Goal: Task Accomplishment & Management: Use online tool/utility

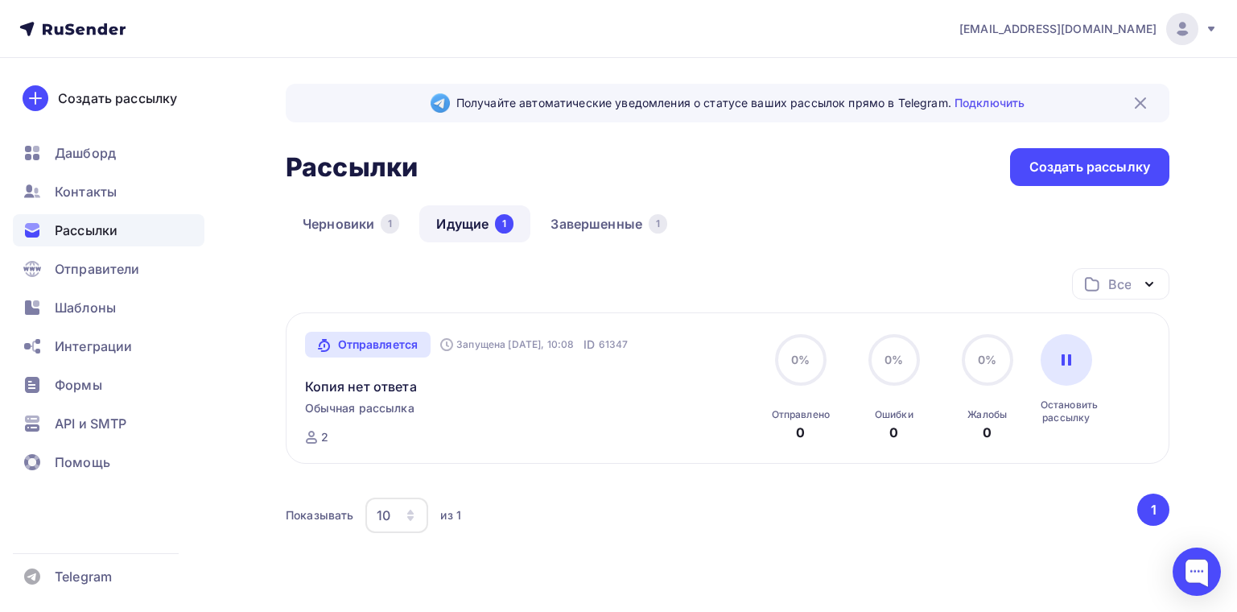
click at [396, 413] on span "Обычная рассылка" at bounding box center [359, 408] width 109 height 16
click at [598, 230] on link "Завершенные 1" at bounding box center [609, 223] width 151 height 37
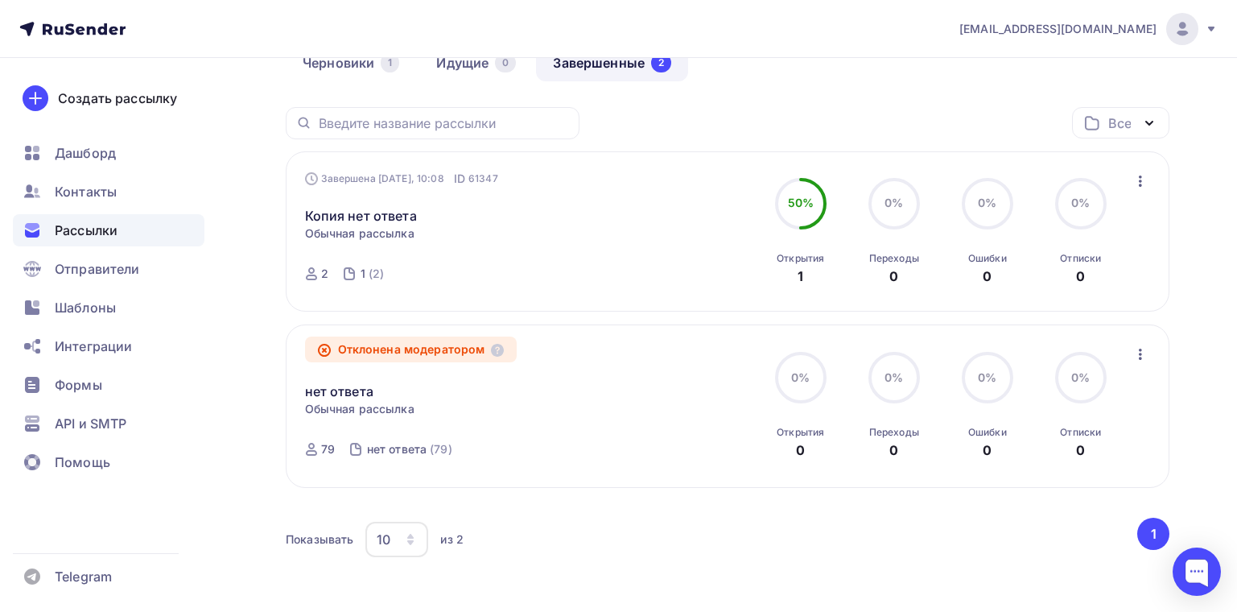
scroll to position [231, 0]
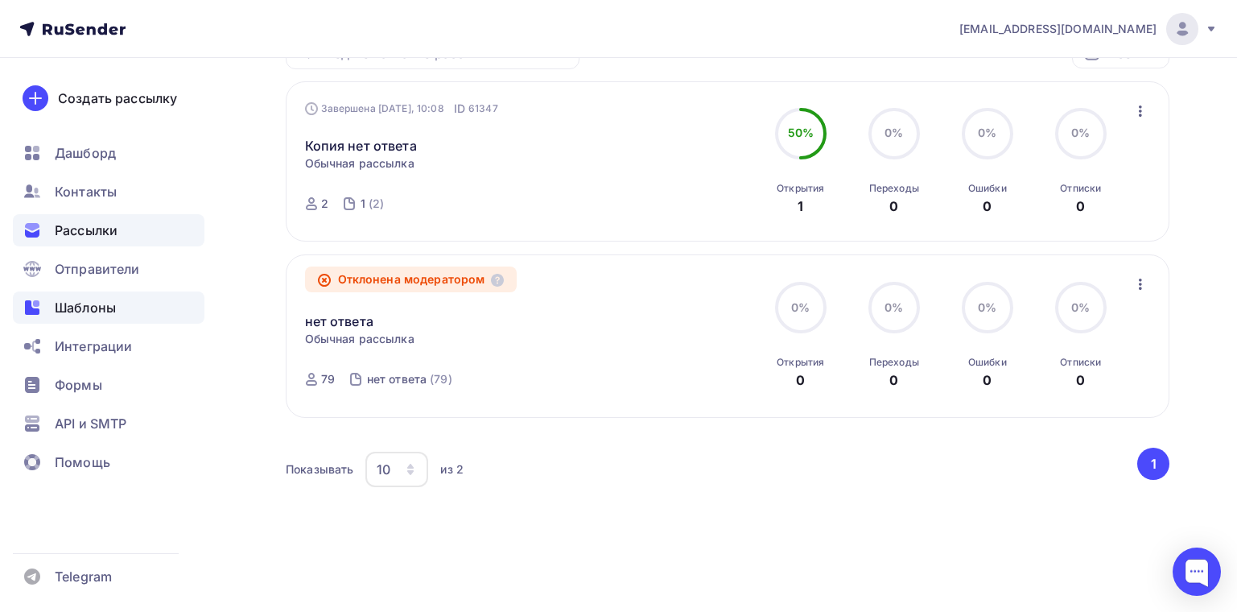
click at [109, 307] on span "Шаблоны" at bounding box center [85, 307] width 61 height 19
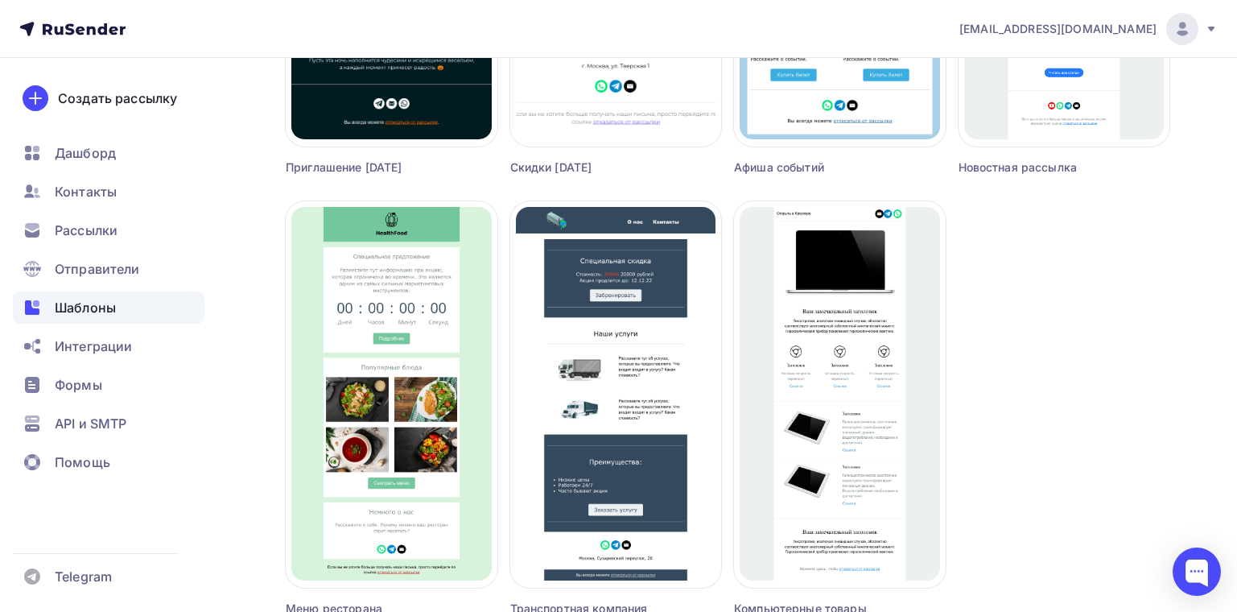
scroll to position [1072, 0]
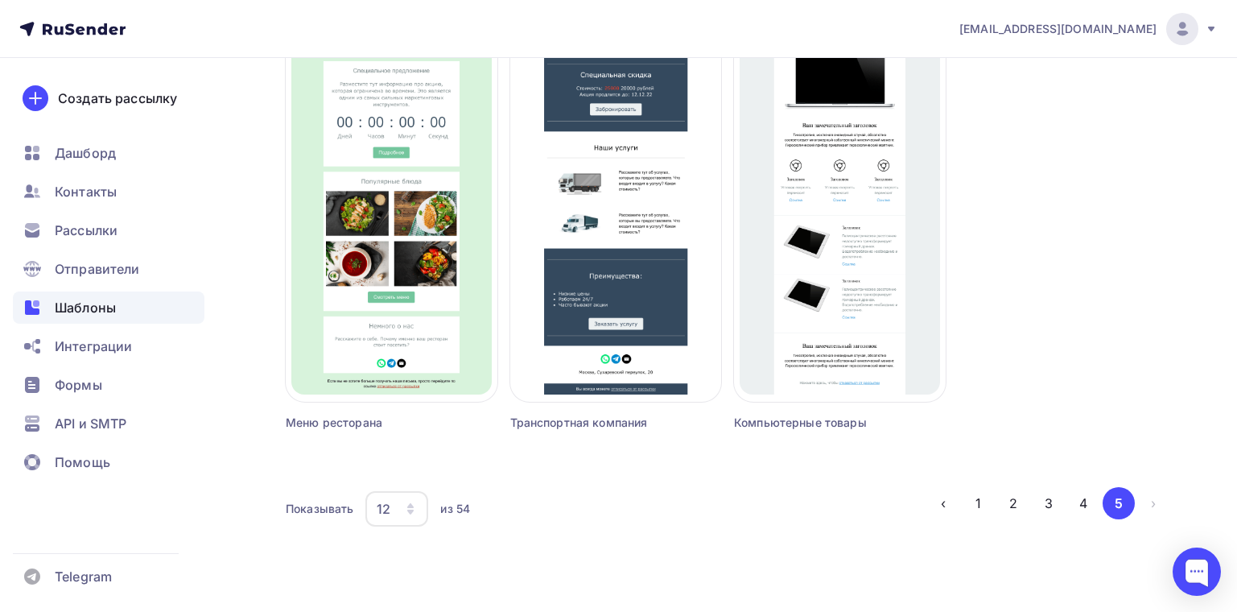
click at [1152, 504] on li "›" at bounding box center [1152, 503] width 35 height 32
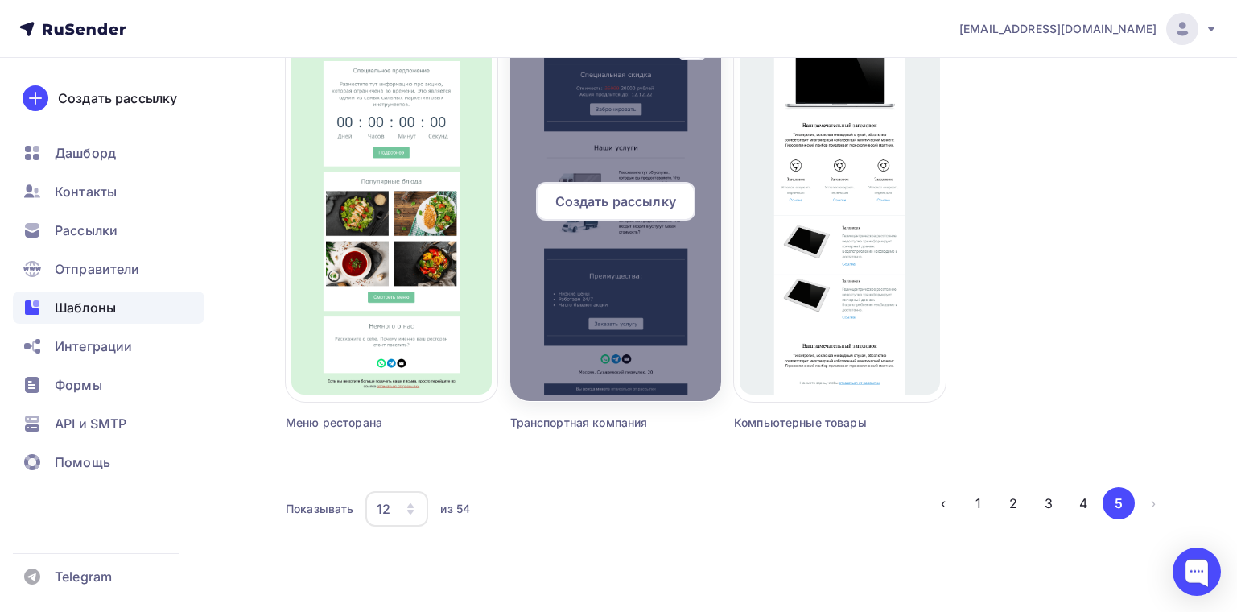
click at [626, 285] on div at bounding box center [616, 207] width 212 height 386
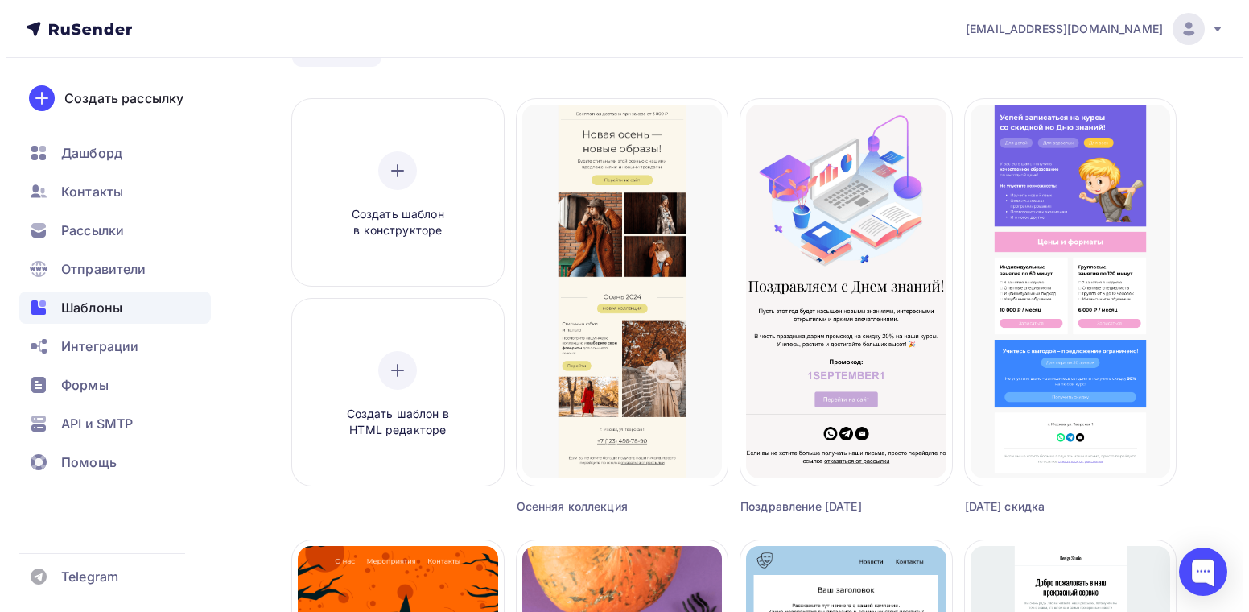
scroll to position [0, 0]
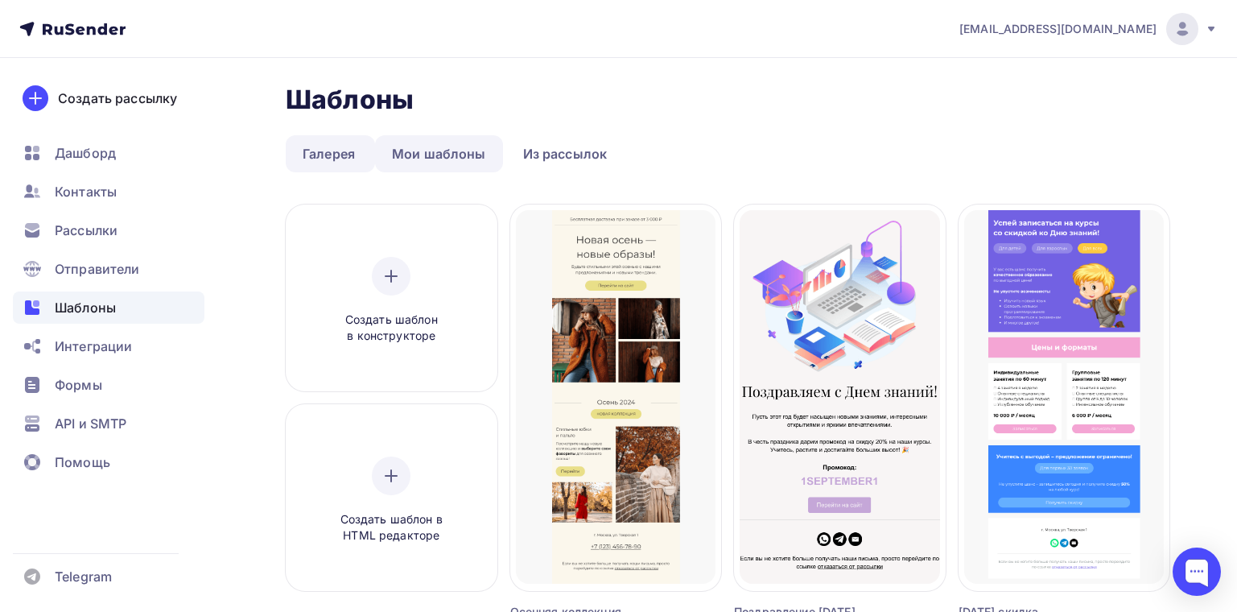
click at [466, 155] on link "Мои шаблоны" at bounding box center [439, 153] width 128 height 37
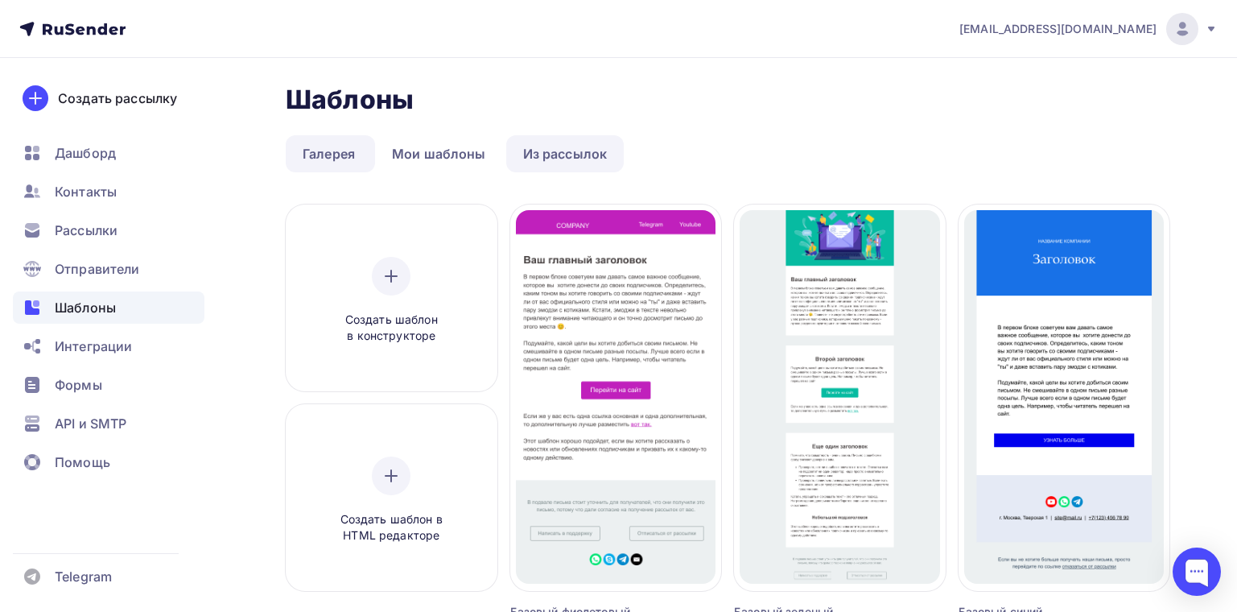
click at [546, 149] on link "Из рассылок" at bounding box center [565, 153] width 118 height 37
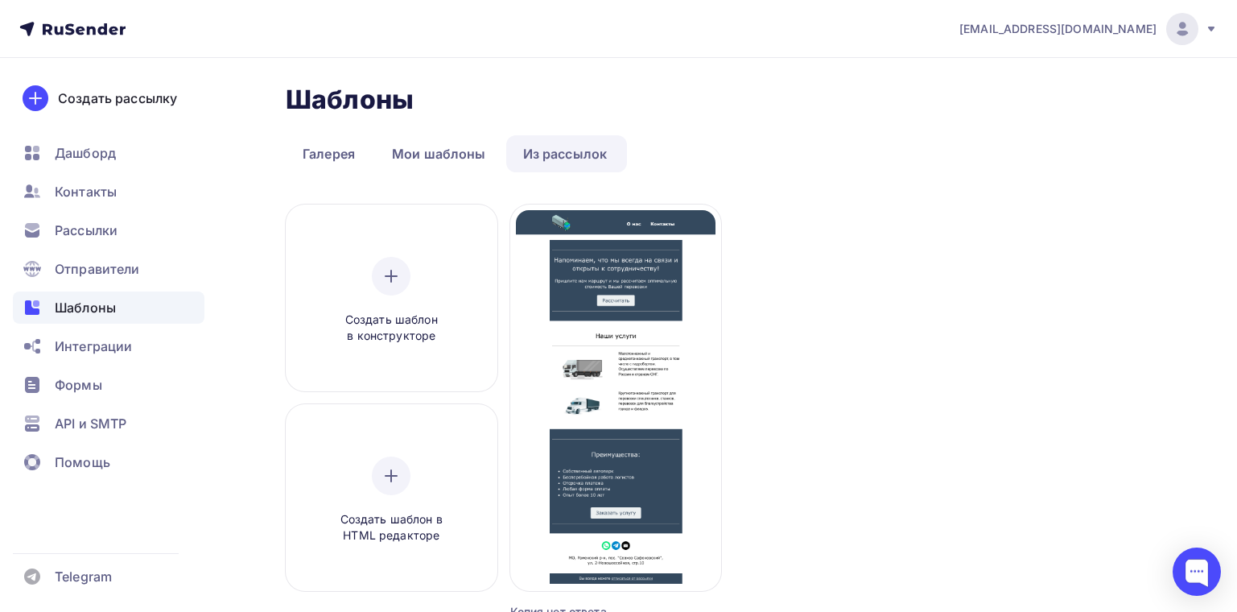
click at [461, 134] on div "Шаблоны Шаблоны Галерея Мои шаблоны Из рассылок Создать шаблон в конструкторе С…" at bounding box center [728, 410] width 884 height 653
click at [462, 135] on link "Мои шаблоны" at bounding box center [439, 153] width 128 height 37
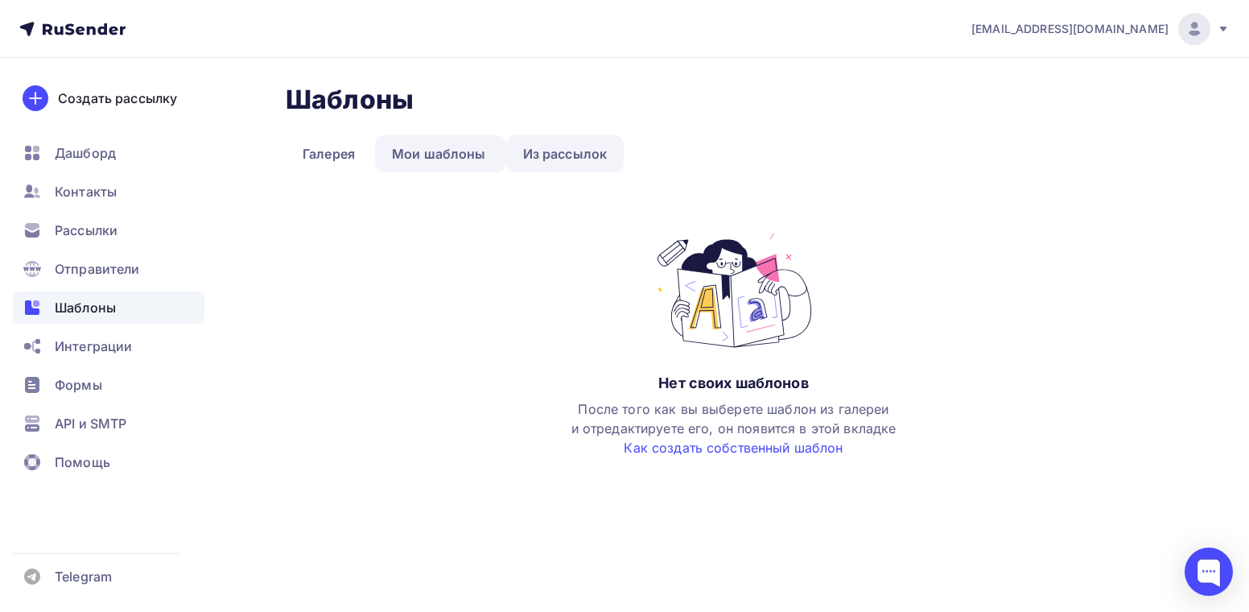
click at [541, 149] on link "Из рассылок" at bounding box center [565, 153] width 118 height 37
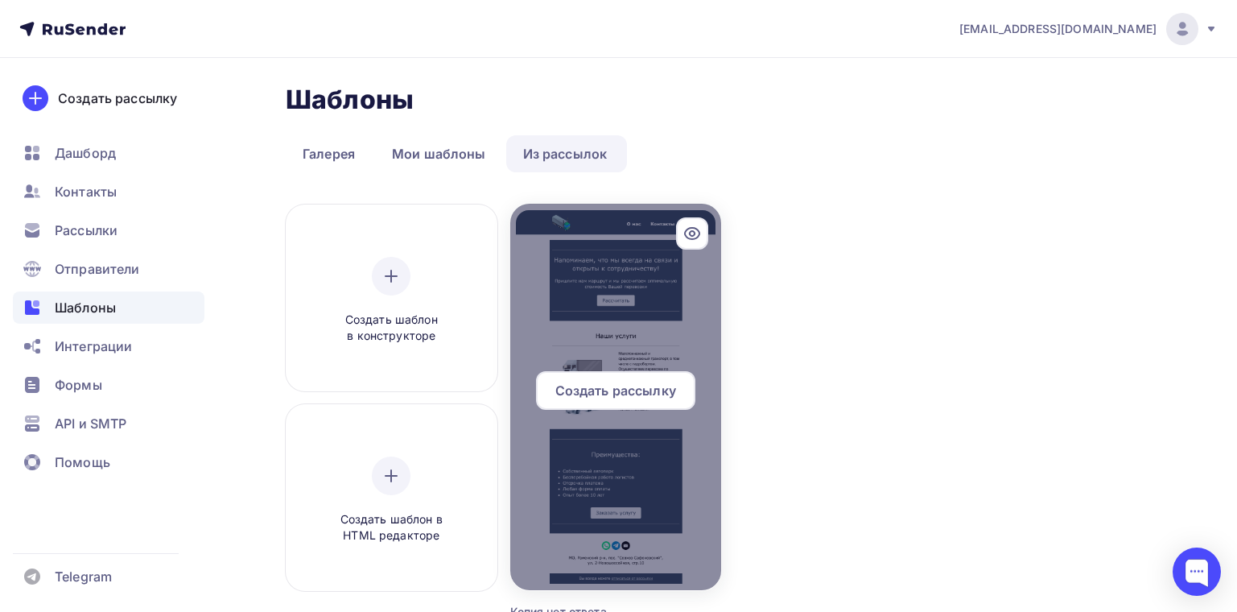
click at [689, 237] on icon at bounding box center [692, 233] width 19 height 19
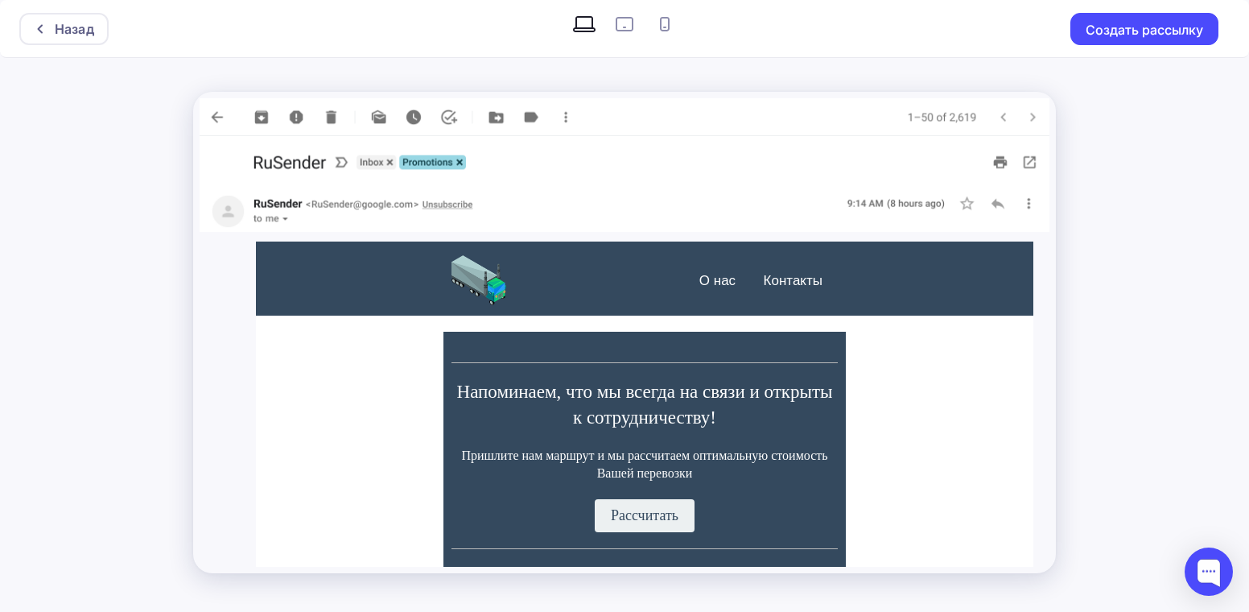
click at [631, 23] on icon at bounding box center [625, 24] width 26 height 26
radio input "true"
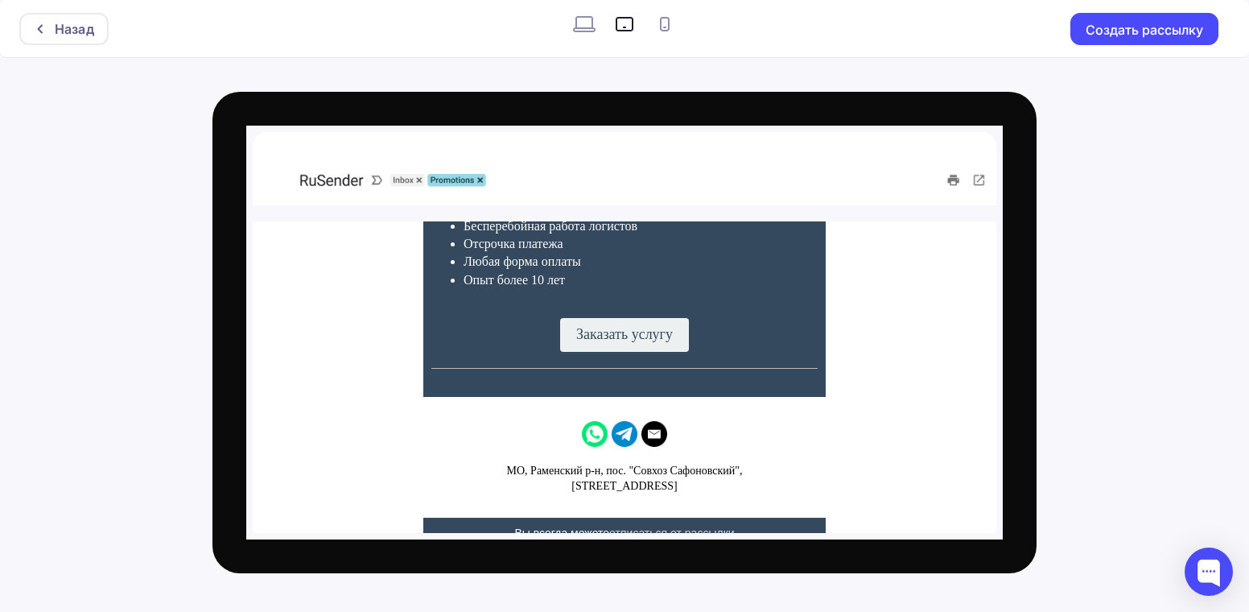
scroll to position [847, 0]
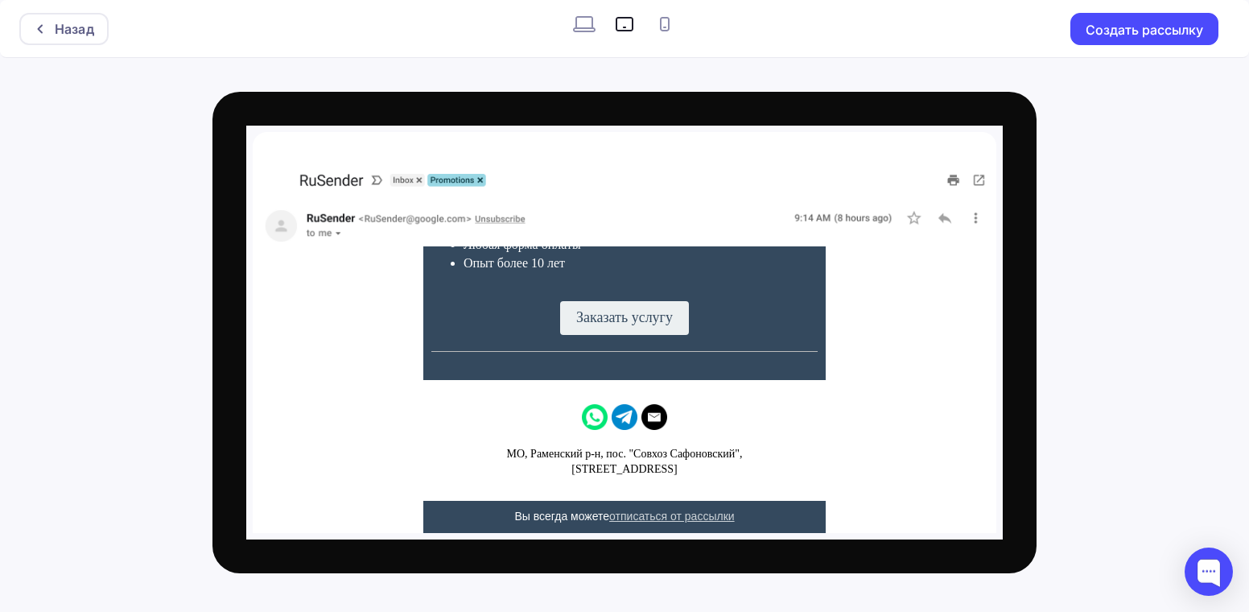
click at [671, 24] on icon at bounding box center [665, 24] width 26 height 26
radio input "true"
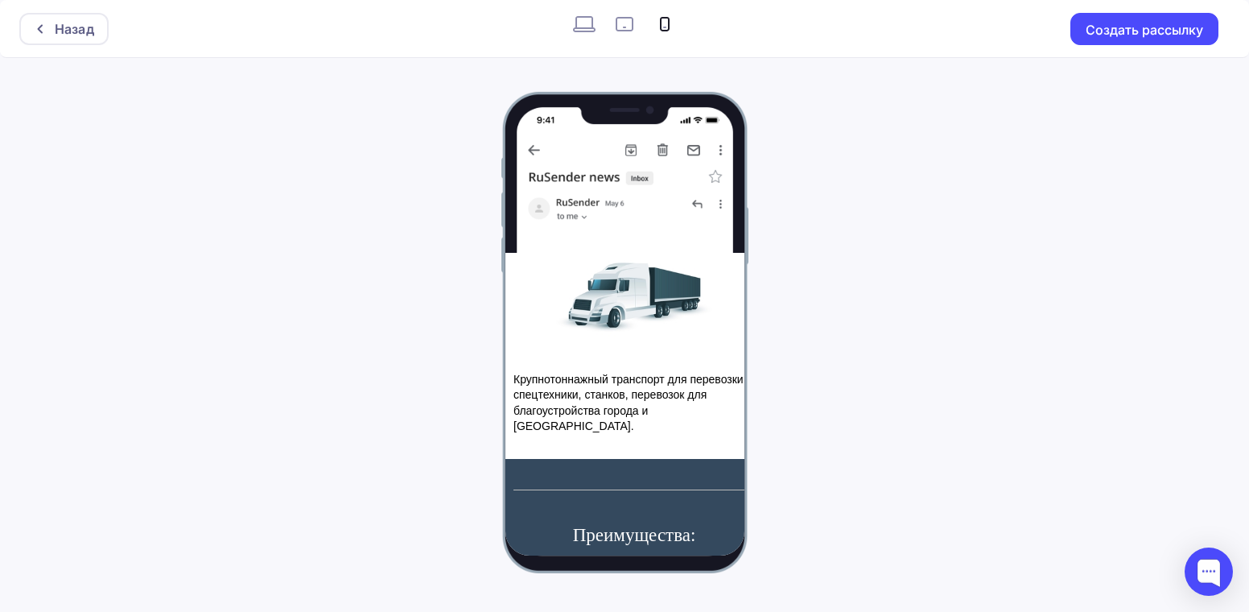
scroll to position [812, 0]
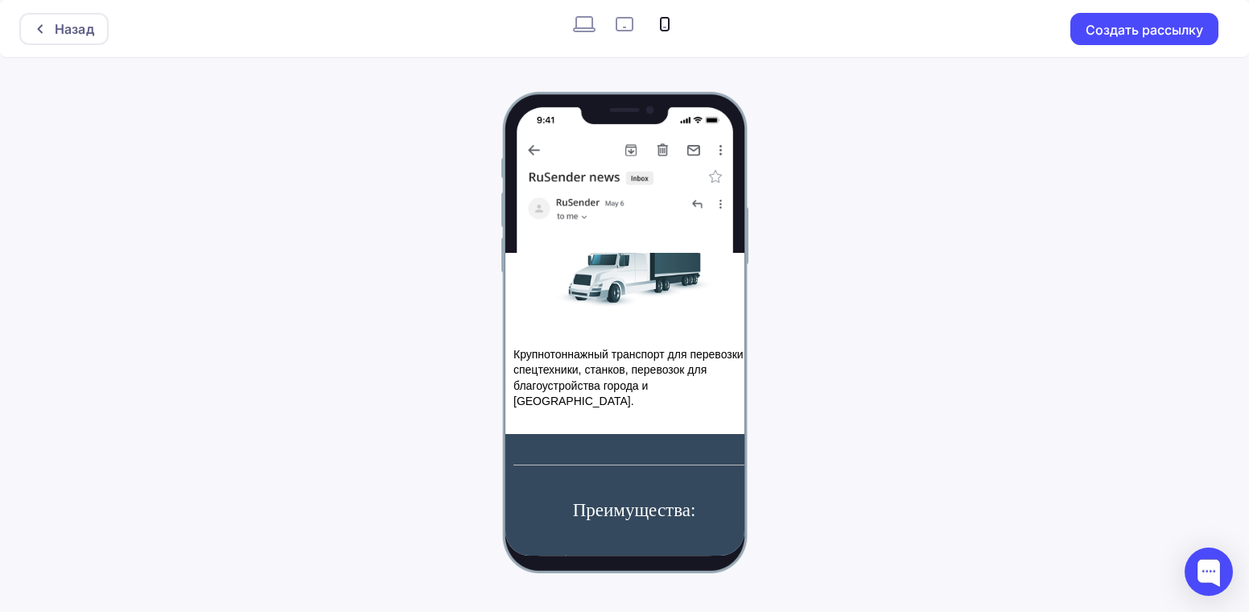
click at [588, 24] on icon at bounding box center [585, 24] width 26 height 26
radio input "true"
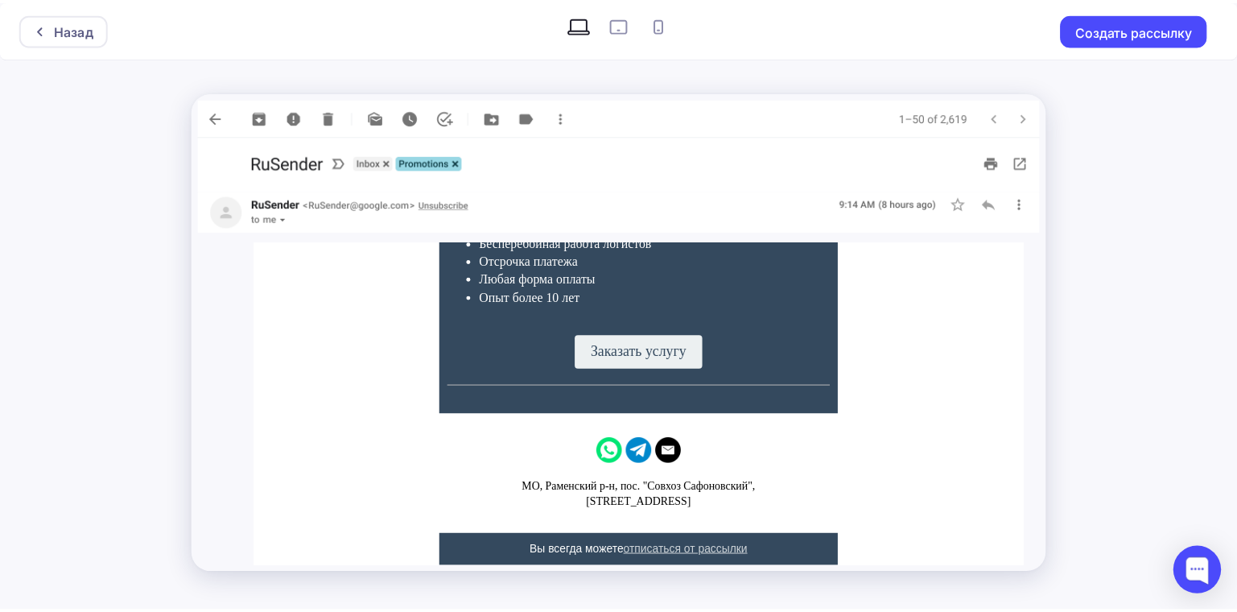
scroll to position [758, 0]
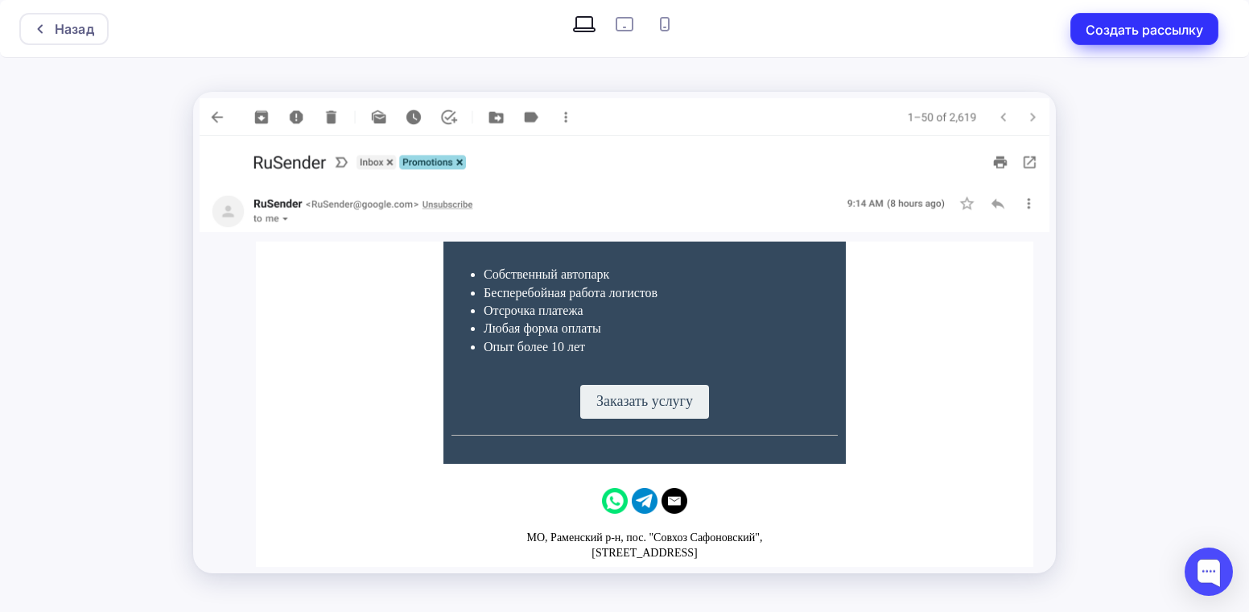
click at [1151, 25] on button "Создать рассылку" at bounding box center [1145, 29] width 148 height 32
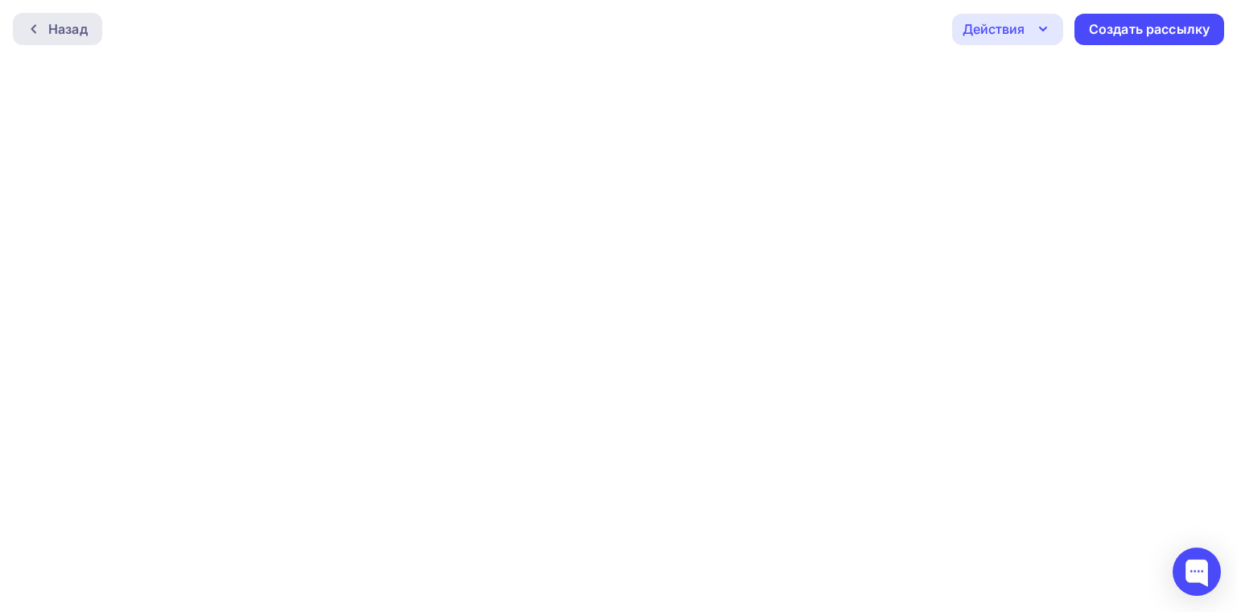
click at [77, 25] on div "Назад" at bounding box center [67, 28] width 39 height 19
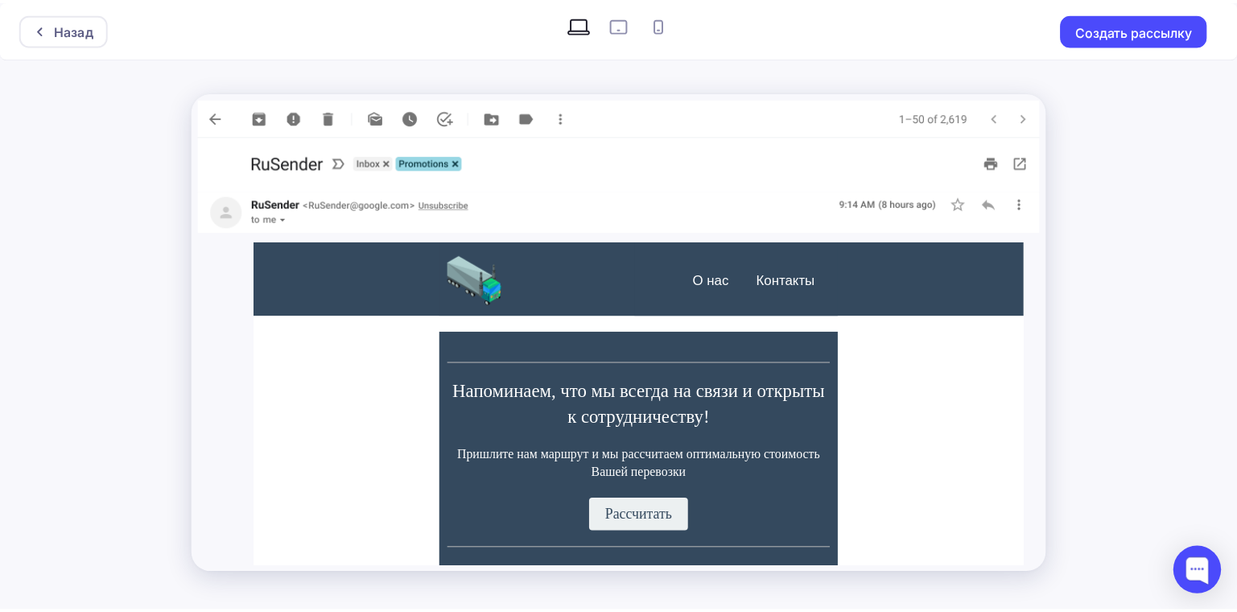
scroll to position [161, 0]
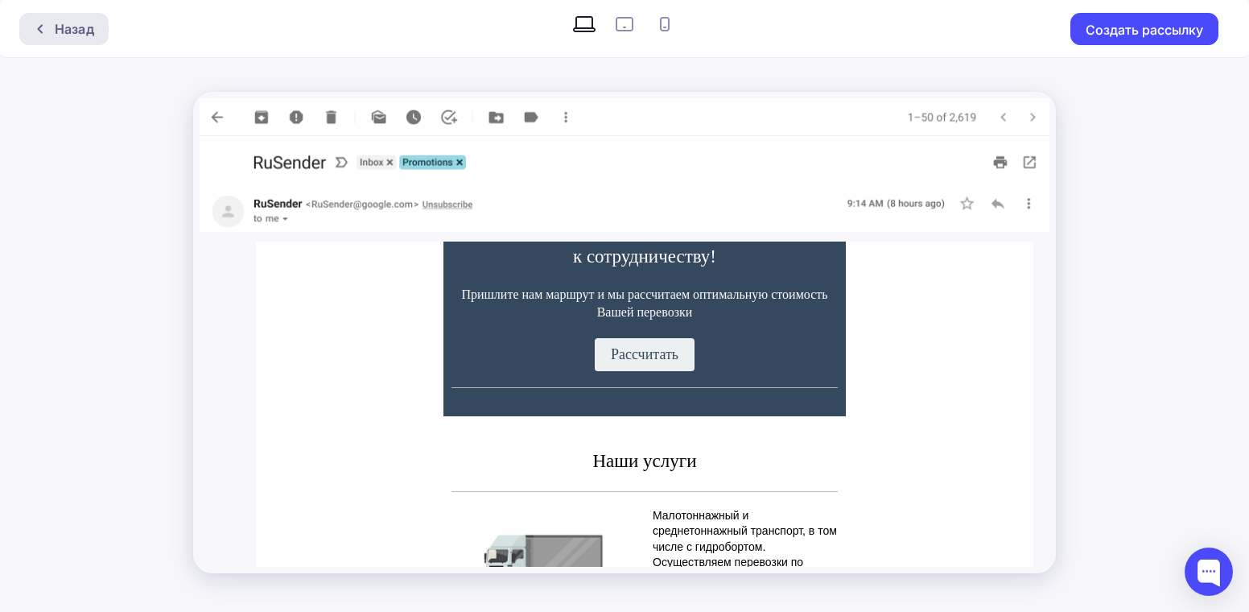
click at [63, 31] on div "Назад" at bounding box center [74, 28] width 39 height 19
